Goal: Find contact information: Find contact information

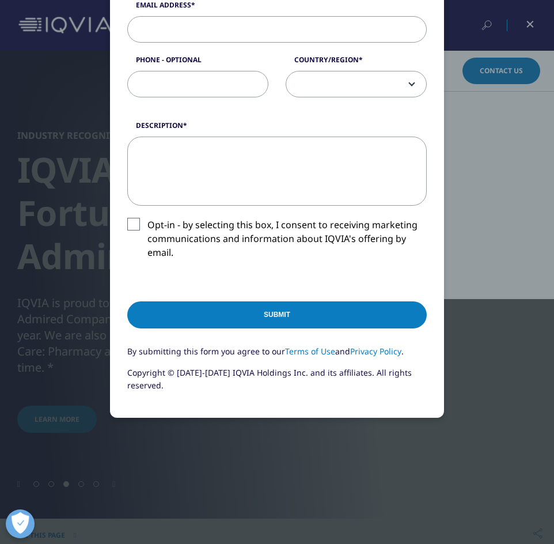
click at [146, 437] on div "Please fill in all required fields below. If you're interested in a career with…" at bounding box center [277, 87] width 554 height 913
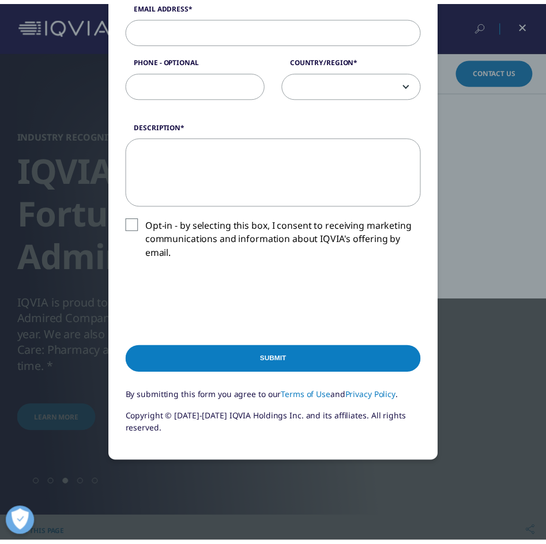
scroll to position [0, 0]
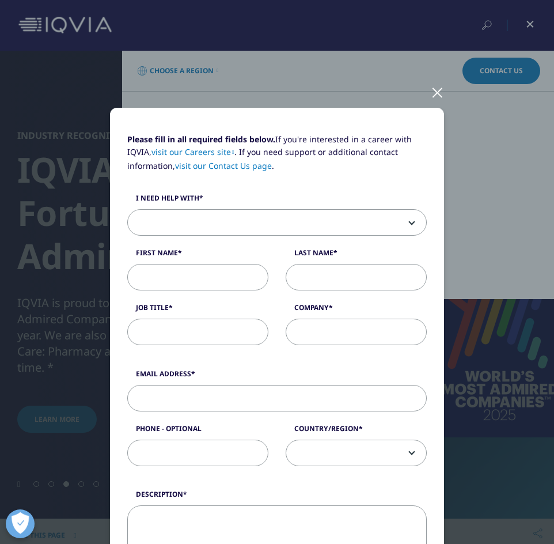
click at [433, 89] on div at bounding box center [437, 92] width 13 height 32
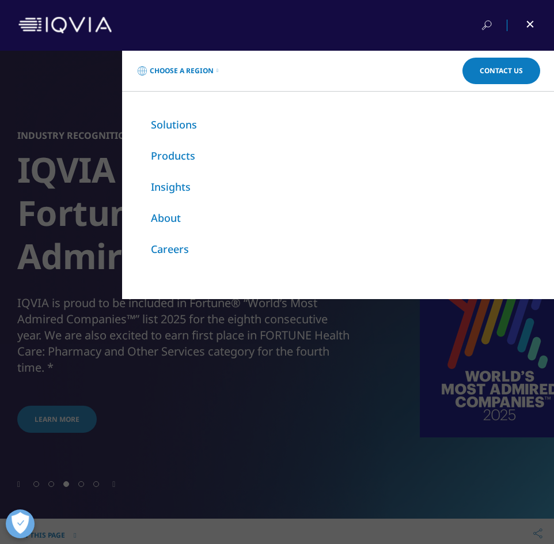
click at [232, 334] on div "Choose a Region Contact Us Explore IQVIA by region As a global community, IQVIA…" at bounding box center [277, 297] width 554 height 493
click at [529, 27] on div at bounding box center [523, 26] width 26 height 12
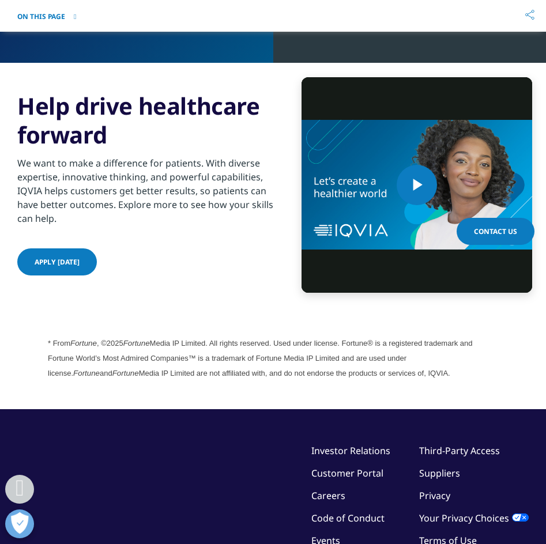
scroll to position [3238, 0]
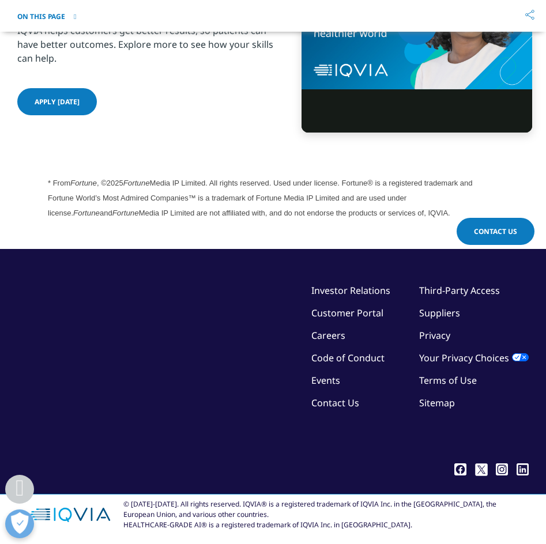
click at [459, 467] on icon ".cls-1{fill:#fff;}" at bounding box center [460, 469] width 12 height 12
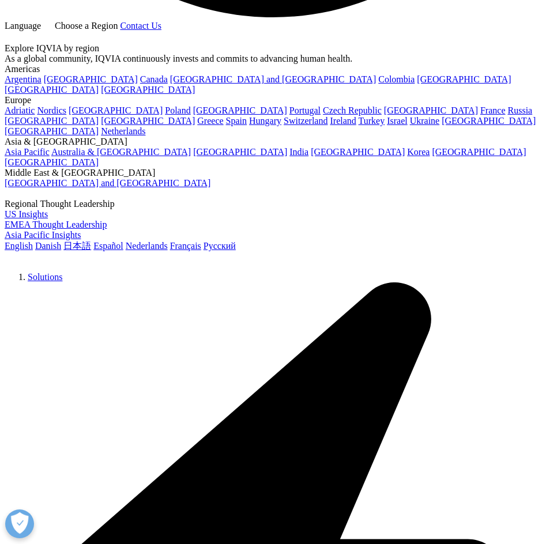
scroll to position [1874, 0]
